Goal: Obtain resource: Download file/media

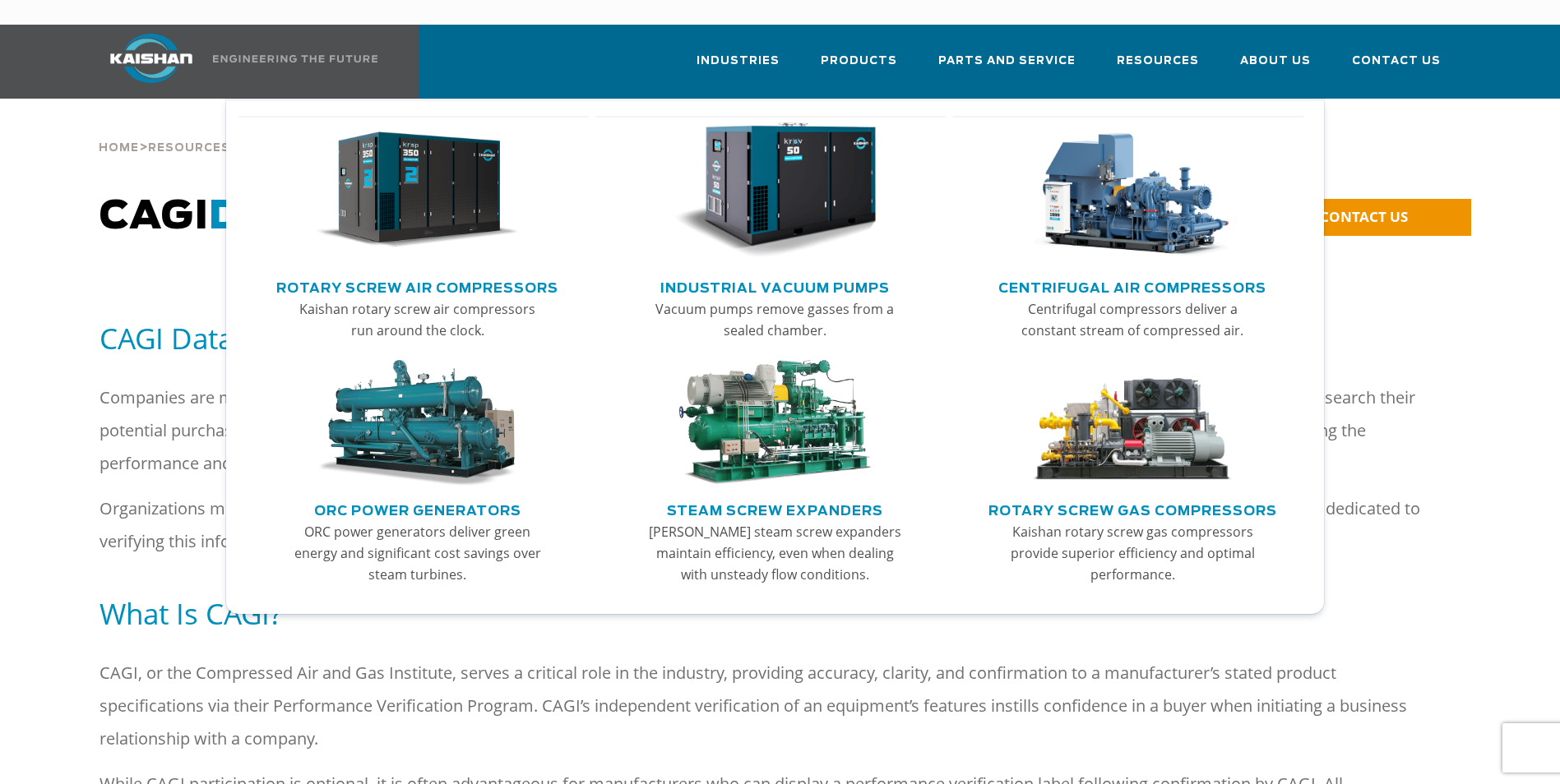
click at [475, 274] on link "Rotary Screw Air Compressors" at bounding box center [417, 286] width 282 height 25
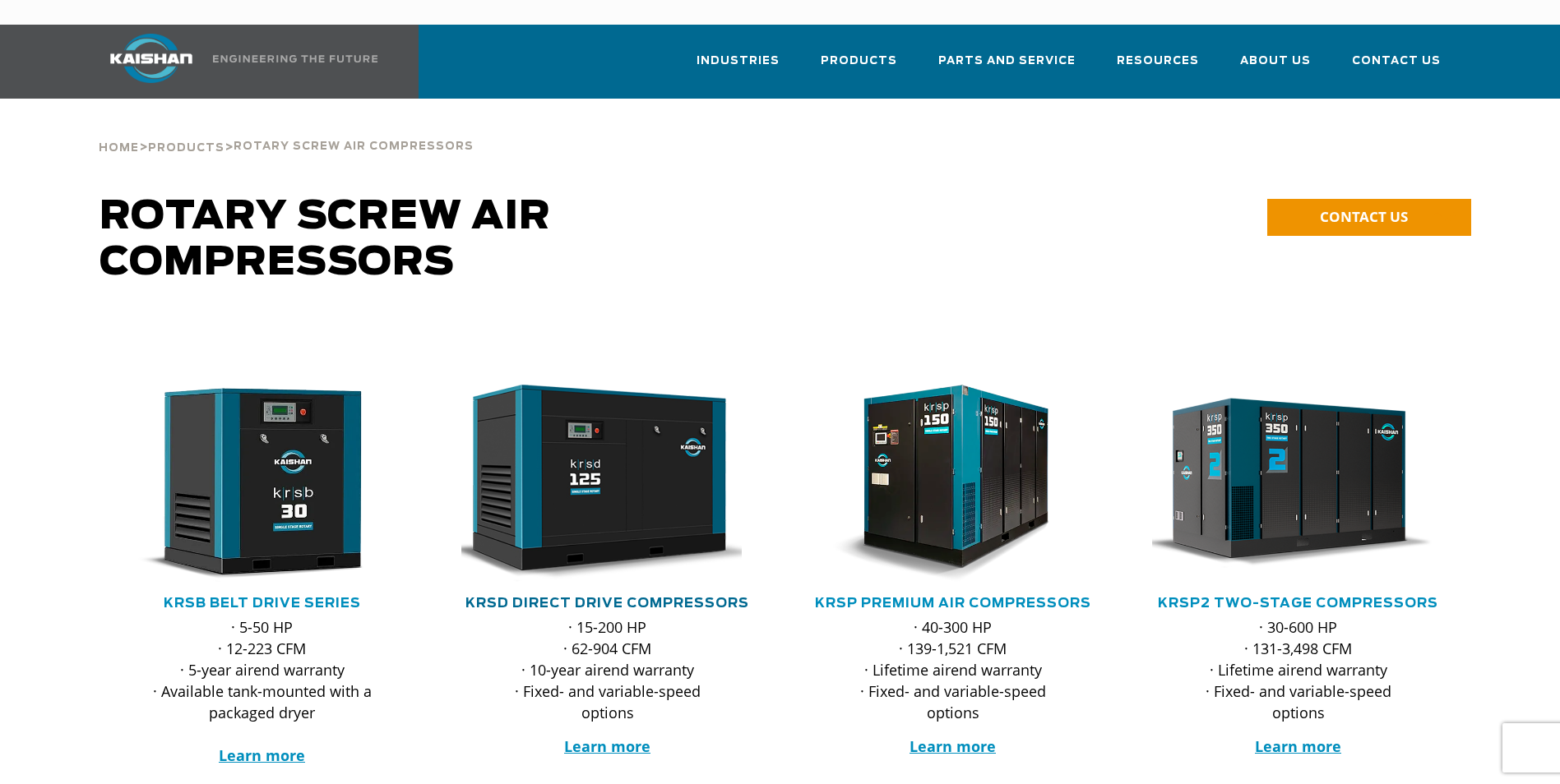
click at [576, 596] on link "KRSD Direct Drive Compressors" at bounding box center [608, 602] width 284 height 13
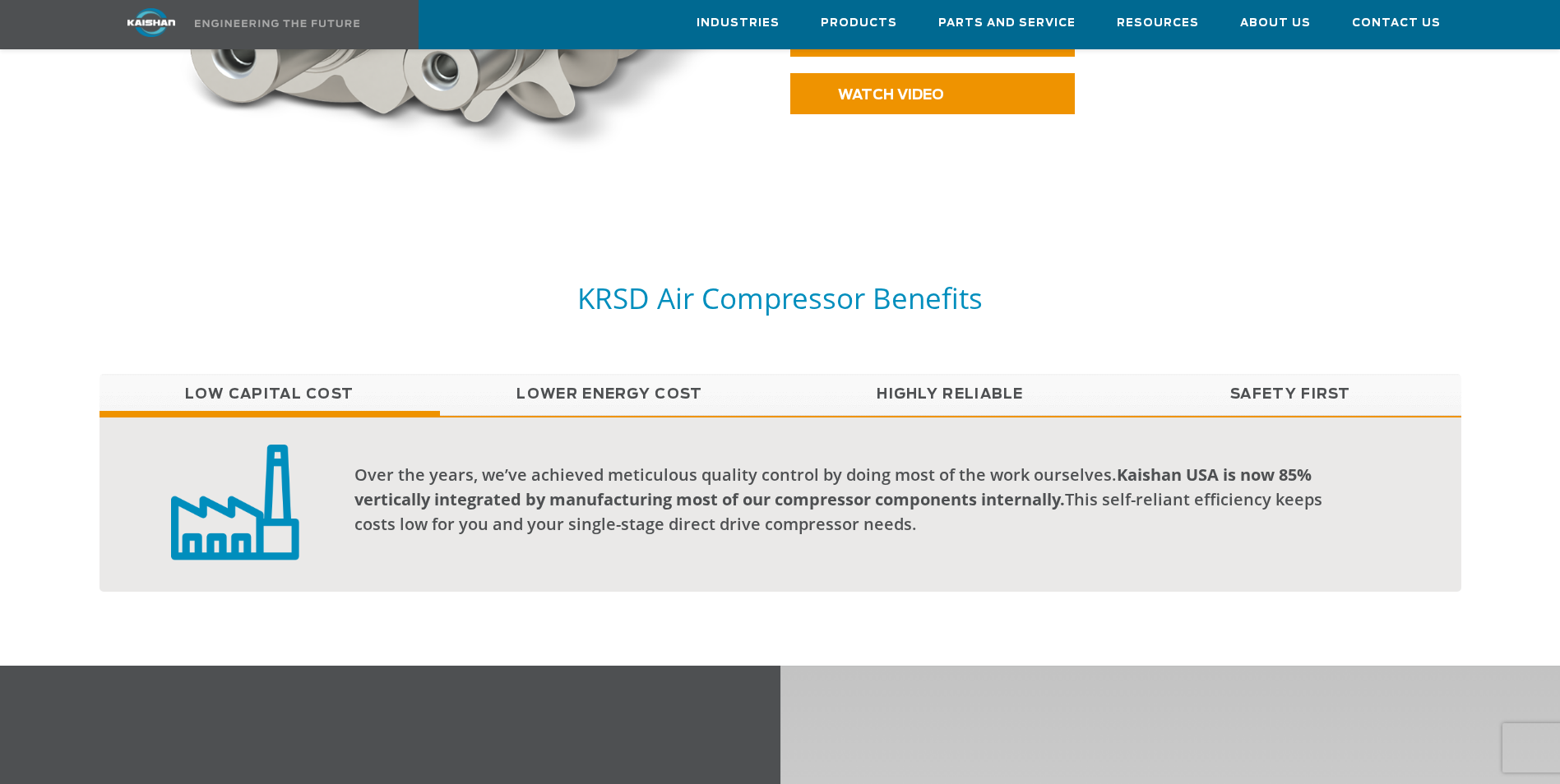
scroll to position [904, 0]
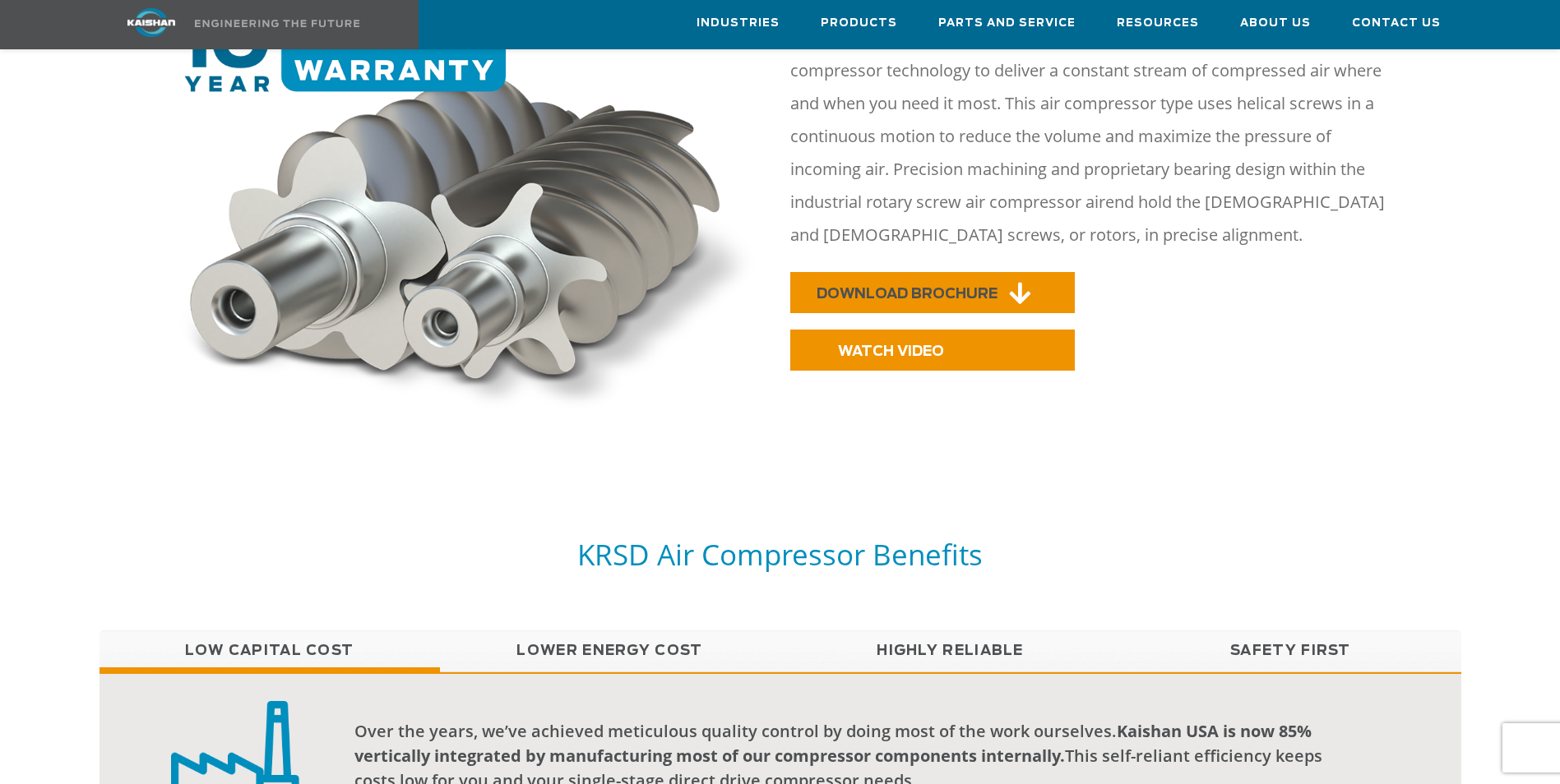
click at [879, 287] on span "DOWNLOAD BROCHURE" at bounding box center [907, 294] width 181 height 14
